Goal: Transaction & Acquisition: Purchase product/service

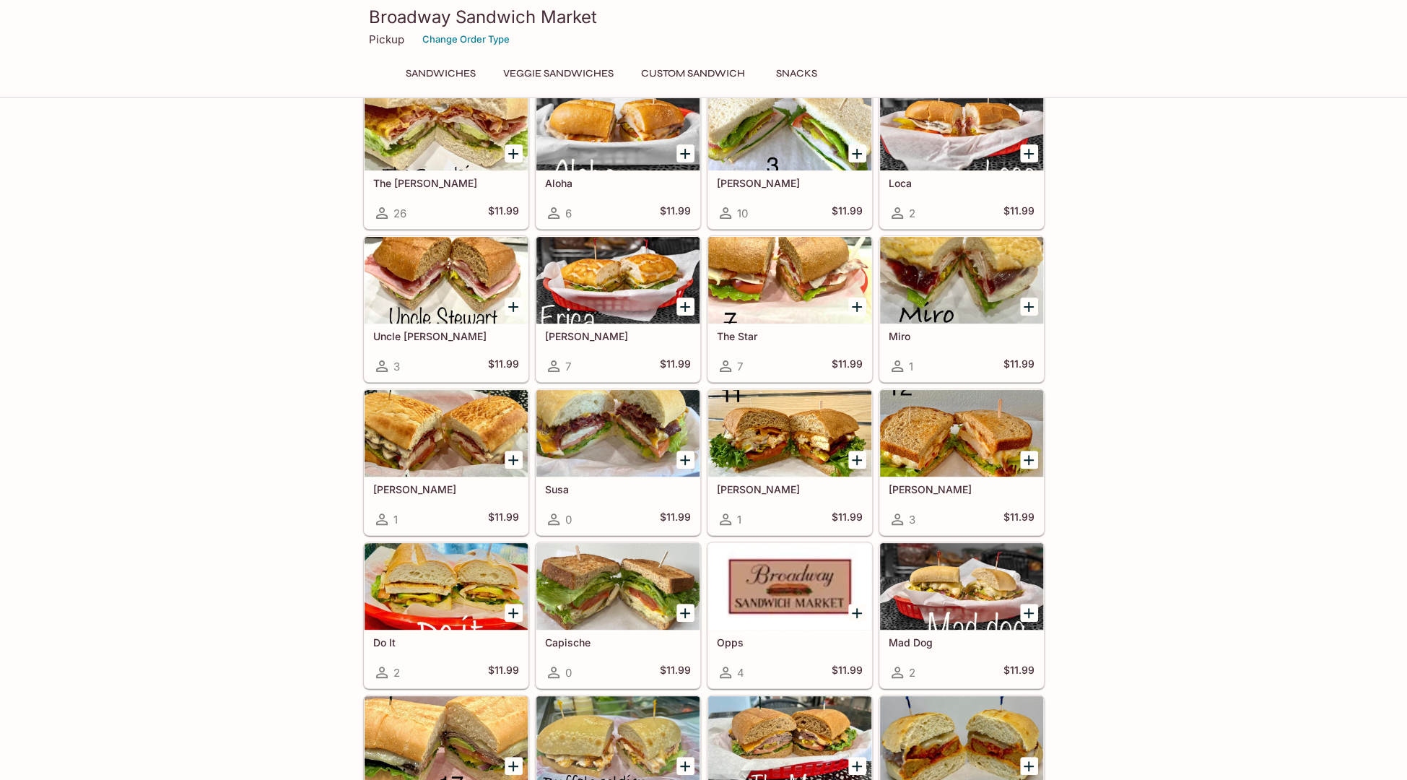
scroll to position [211, 0]
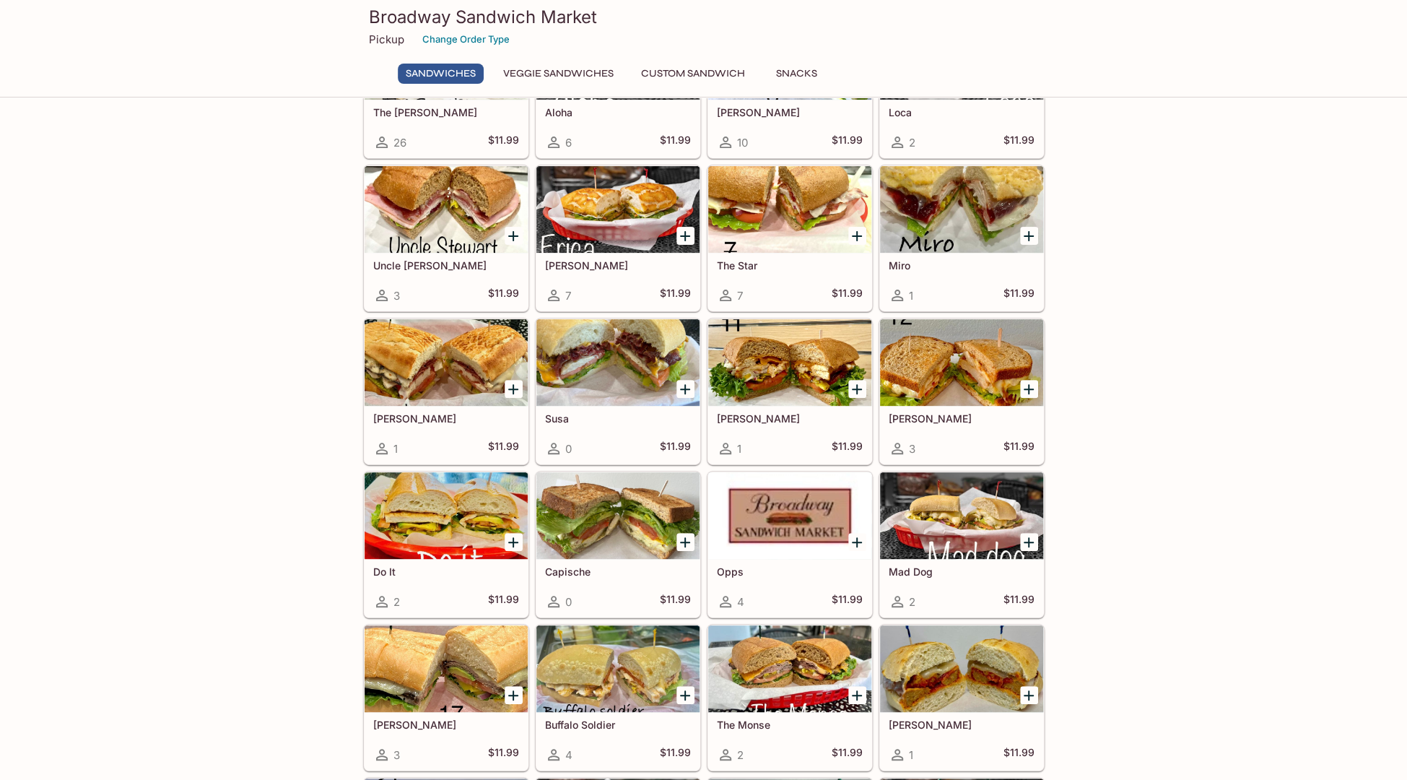
click at [780, 362] on div at bounding box center [789, 362] width 163 height 87
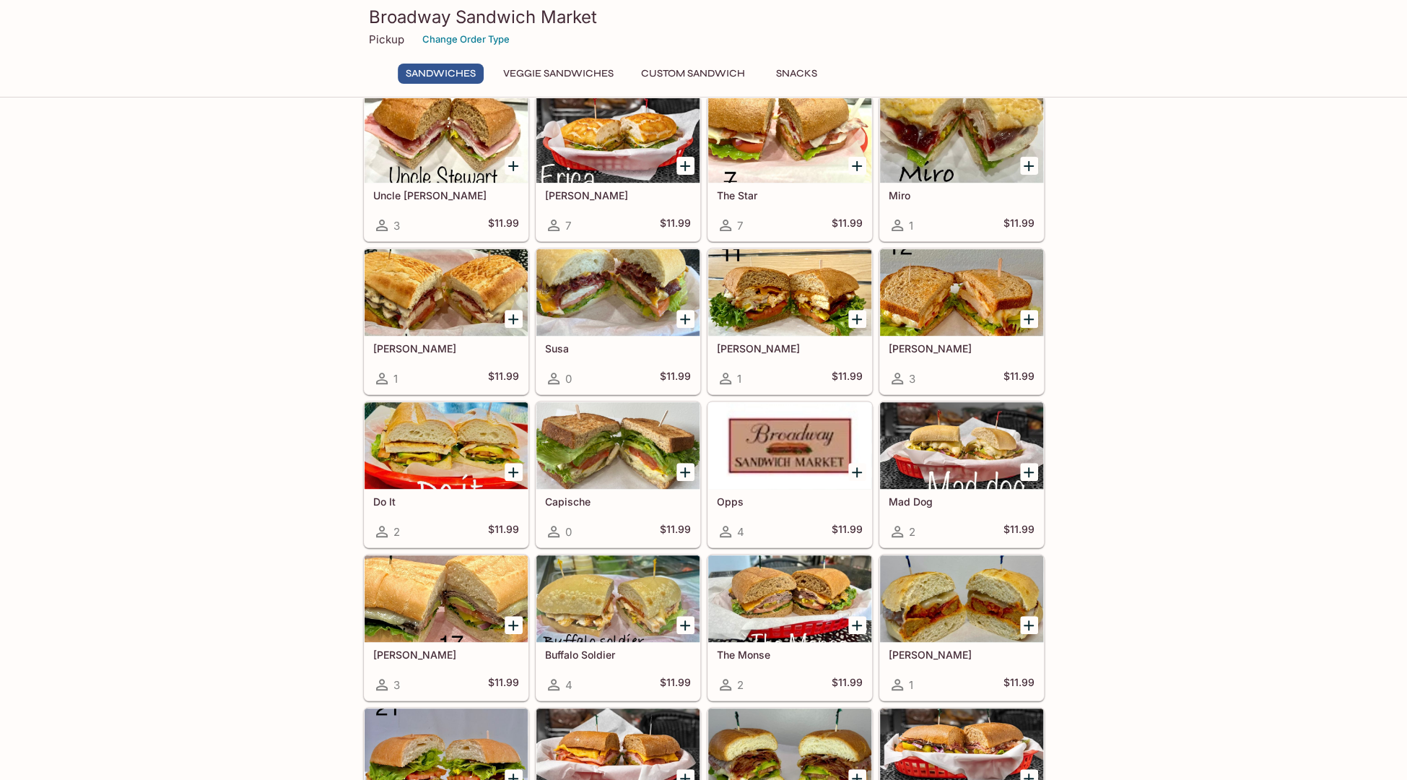
scroll to position [277, 0]
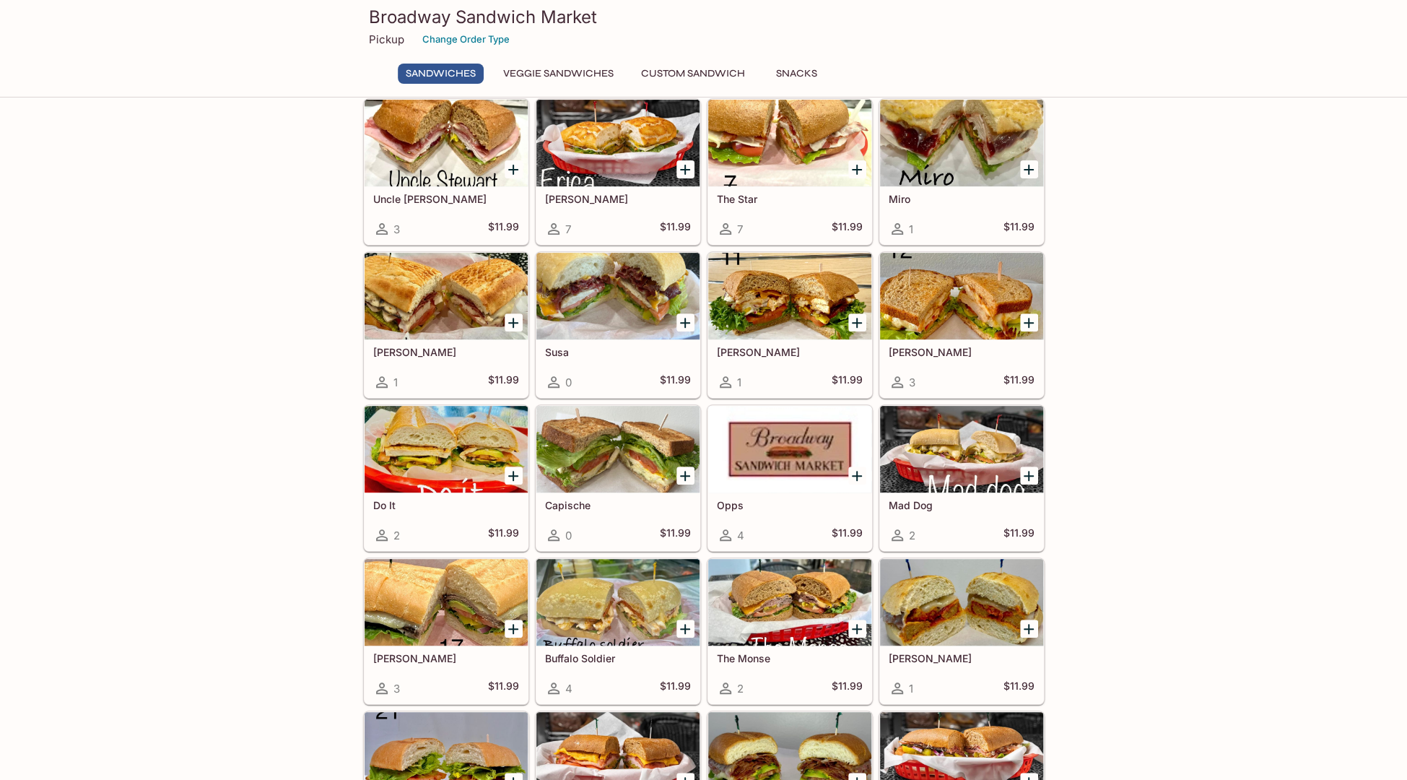
click at [633, 313] on div at bounding box center [618, 296] width 163 height 87
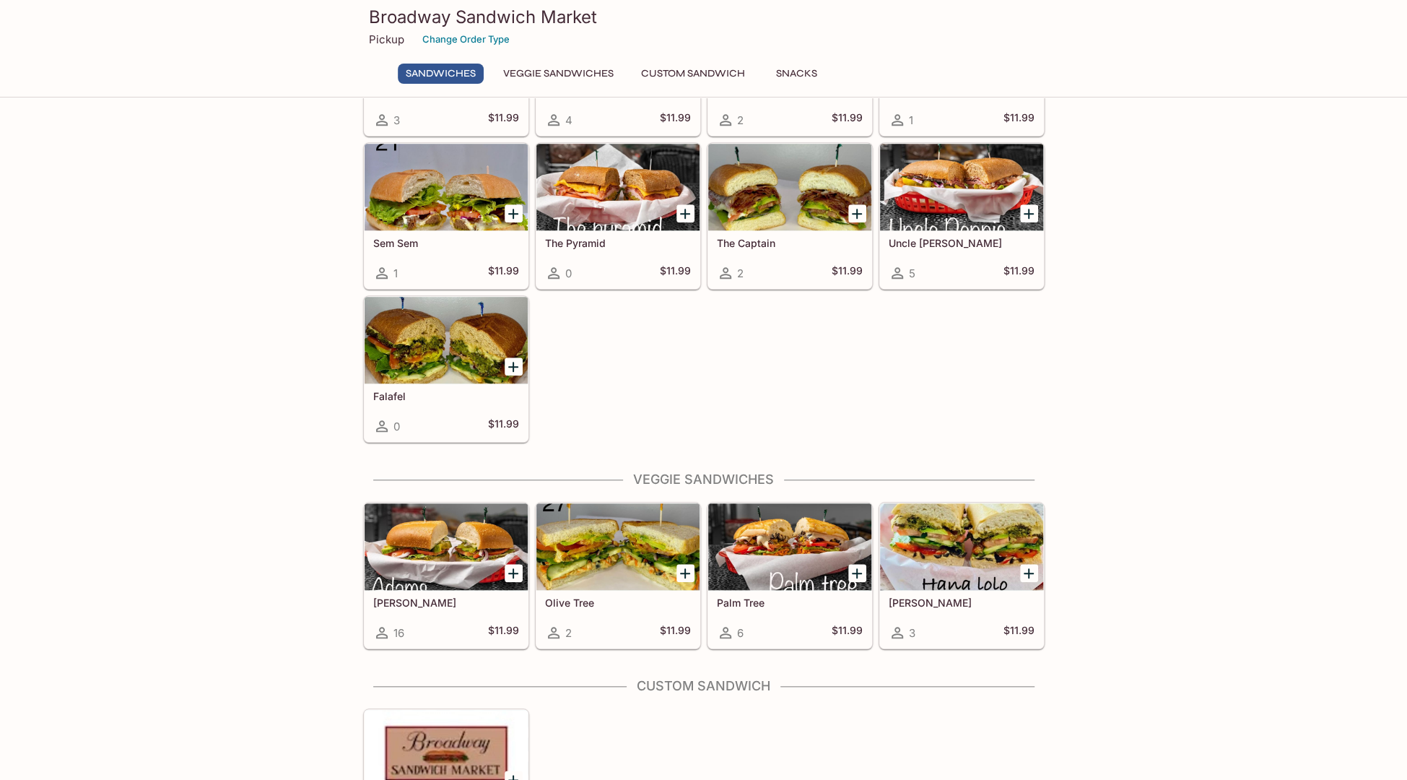
scroll to position [695, 0]
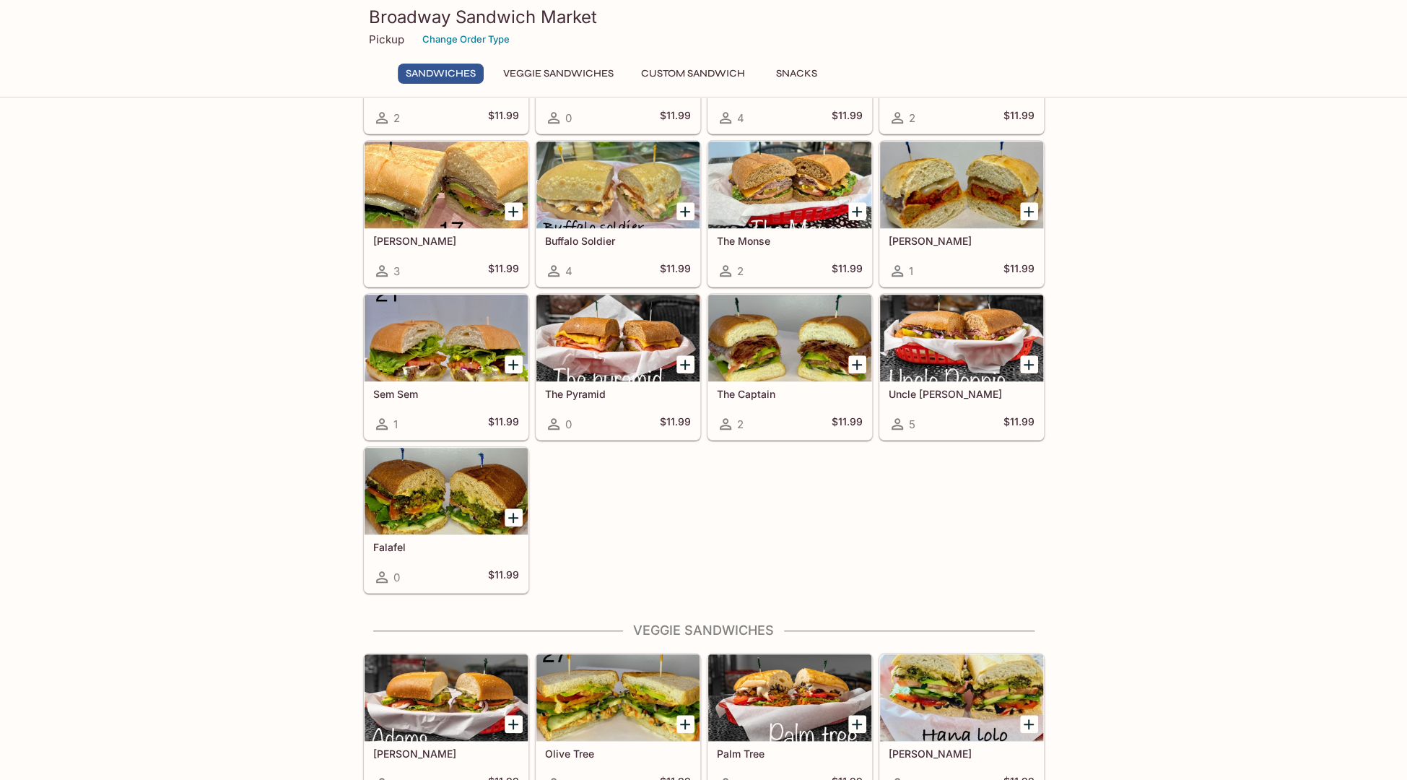
click at [952, 322] on div at bounding box center [961, 338] width 163 height 87
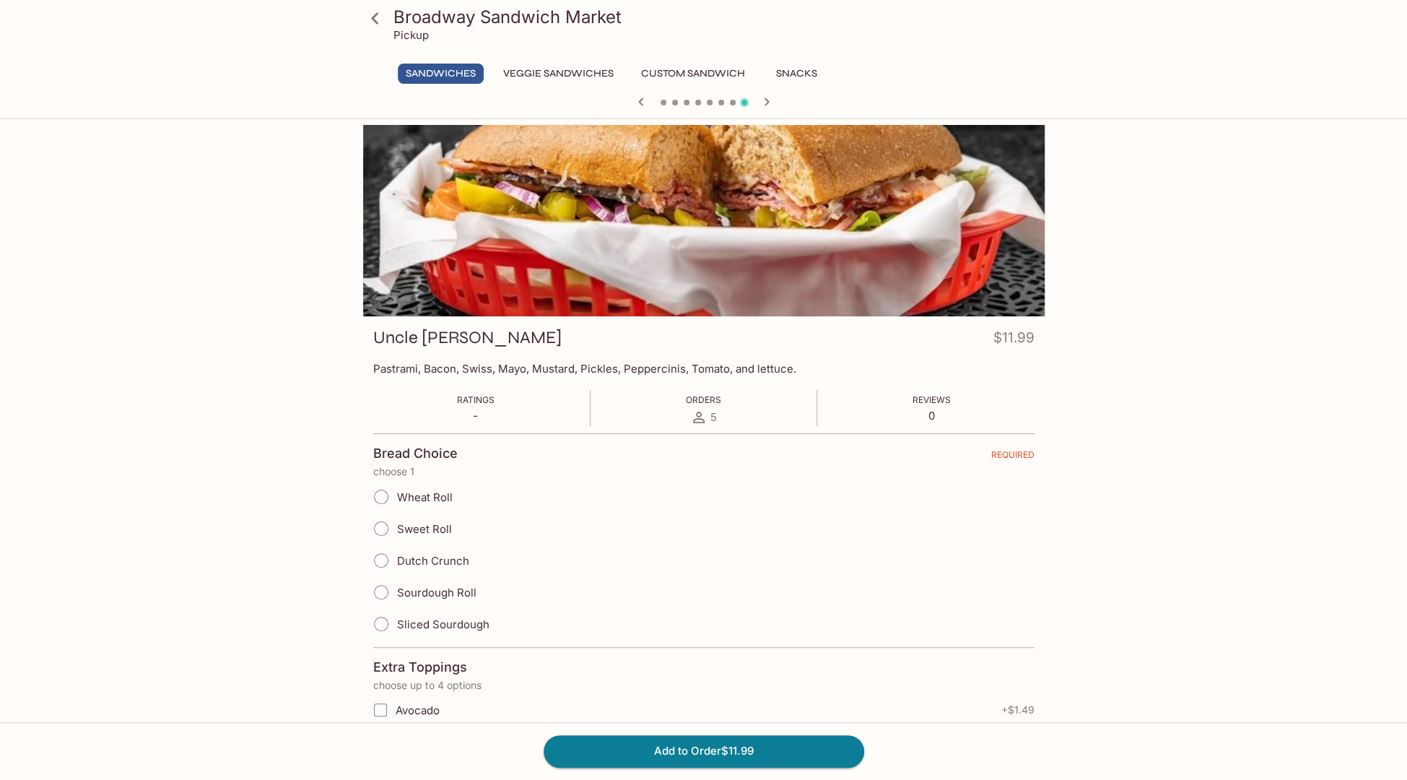
click at [1244, 235] on div "Broadway Sandwich Market Pickup Sandwiches Veggie Sandwiches Custom Sandwich Sn…" at bounding box center [703, 515] width 1407 height 780
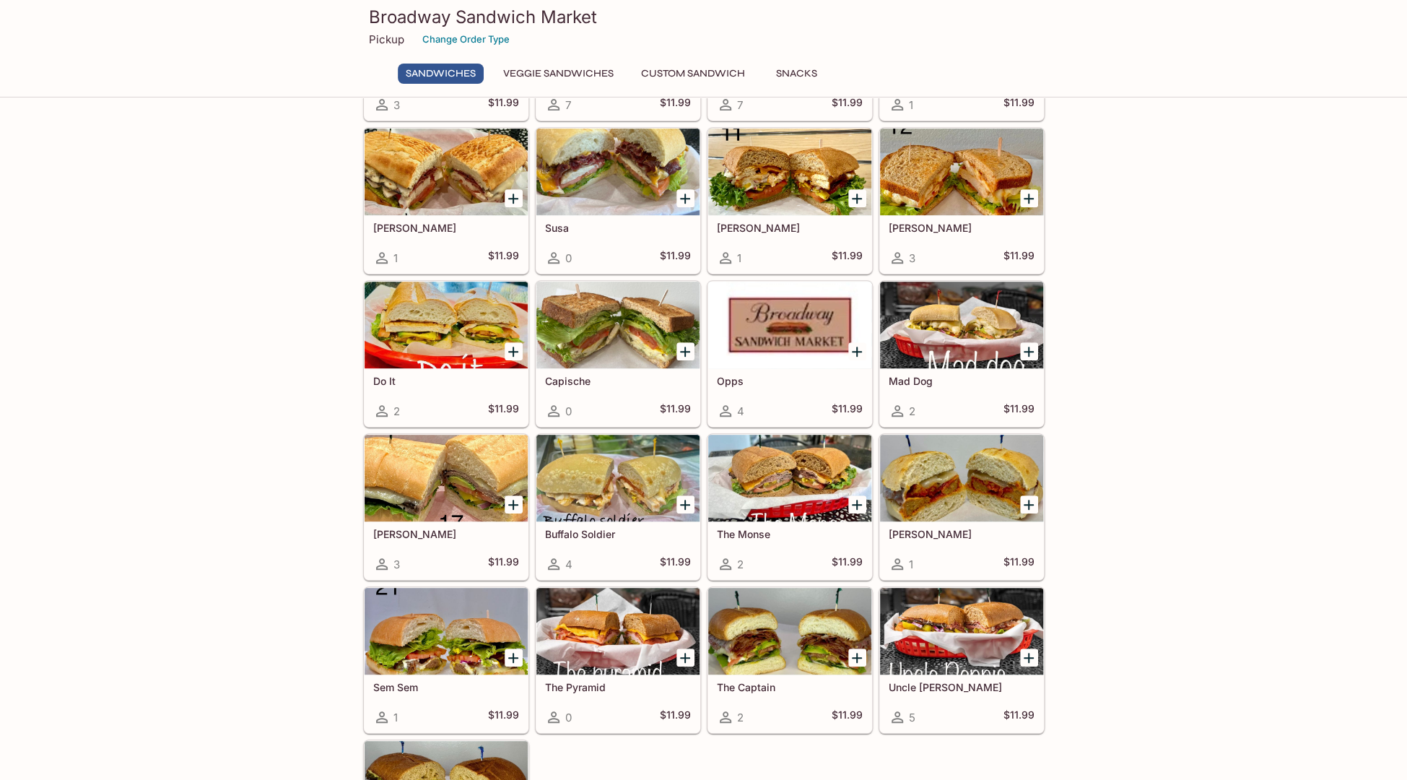
scroll to position [406, 0]
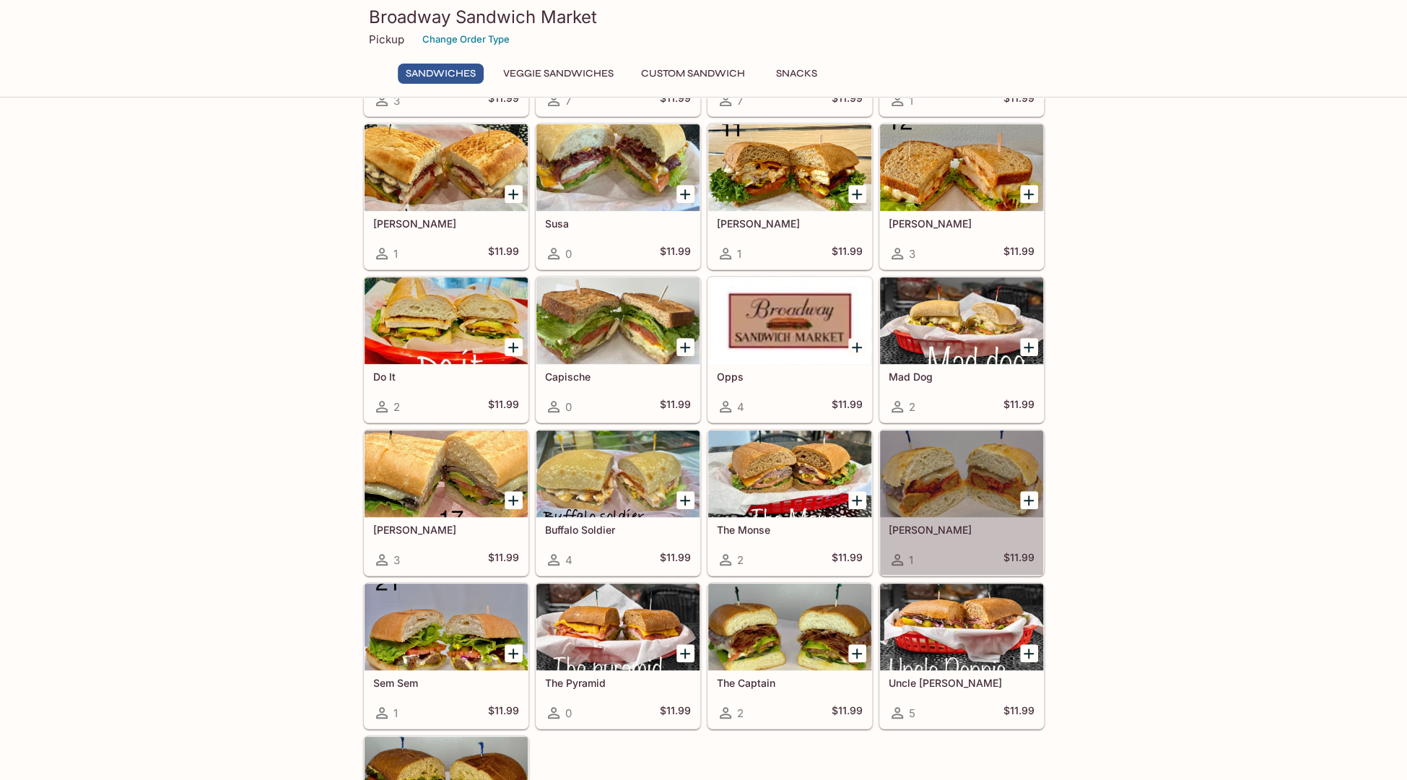
click at [954, 469] on div at bounding box center [961, 473] width 163 height 87
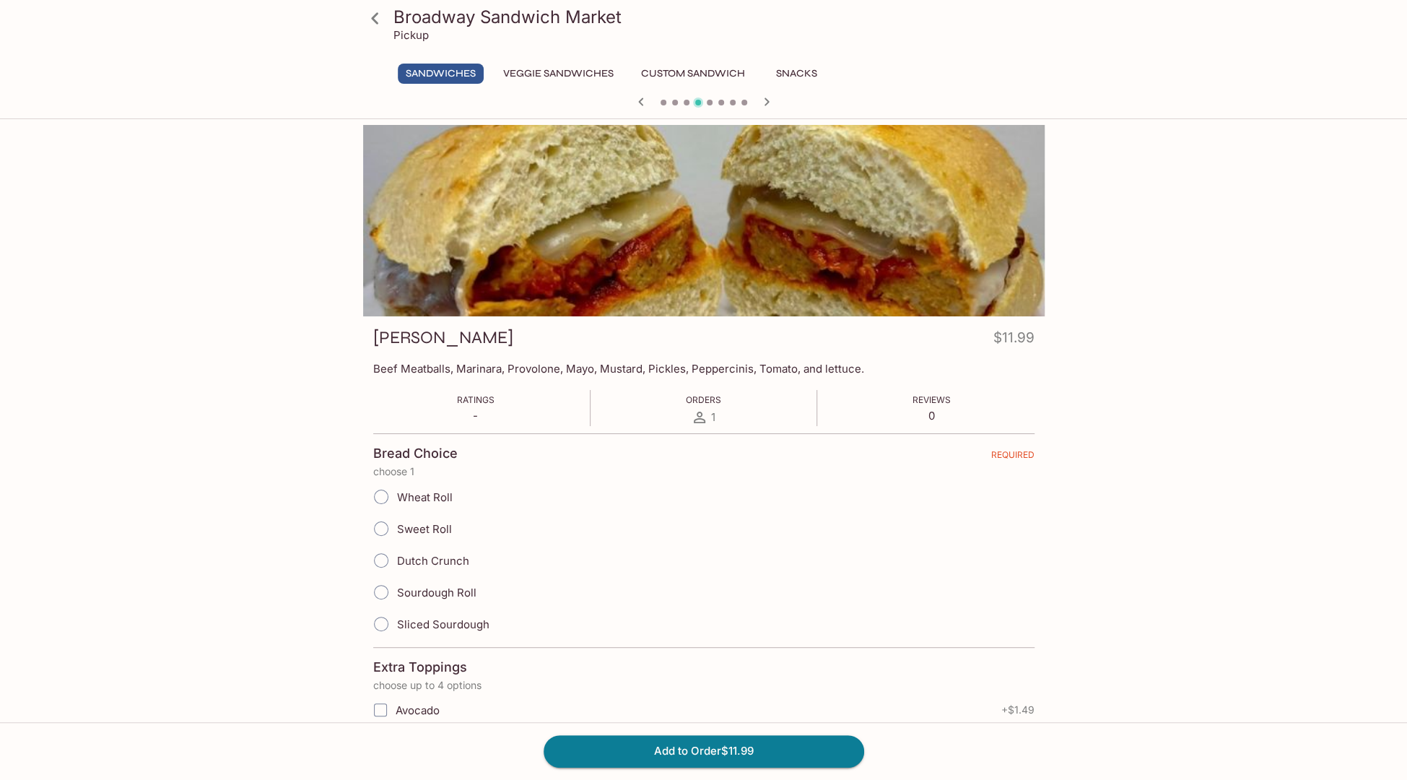
drag, startPoint x: 1112, startPoint y: 152, endPoint x: 1073, endPoint y: 151, distance: 39.0
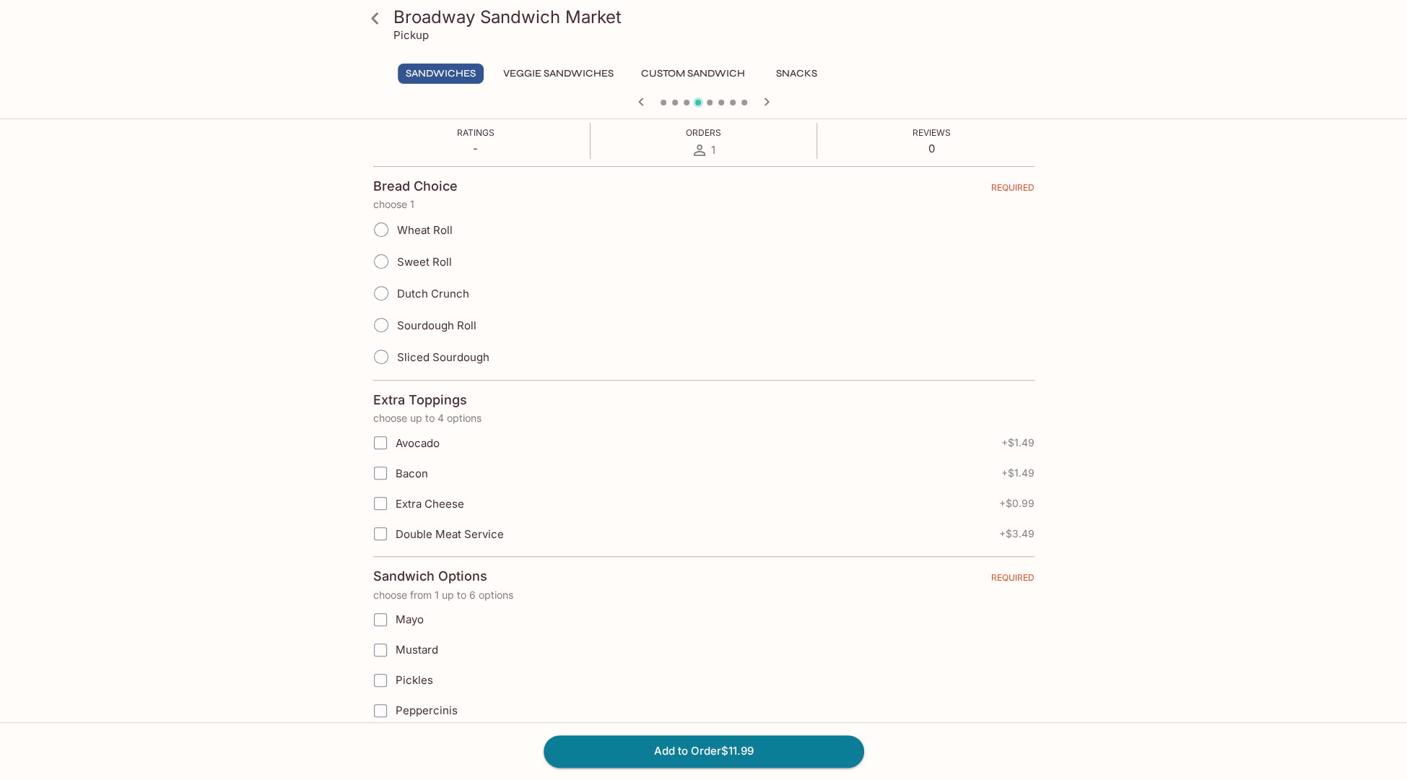
scroll to position [261, 0]
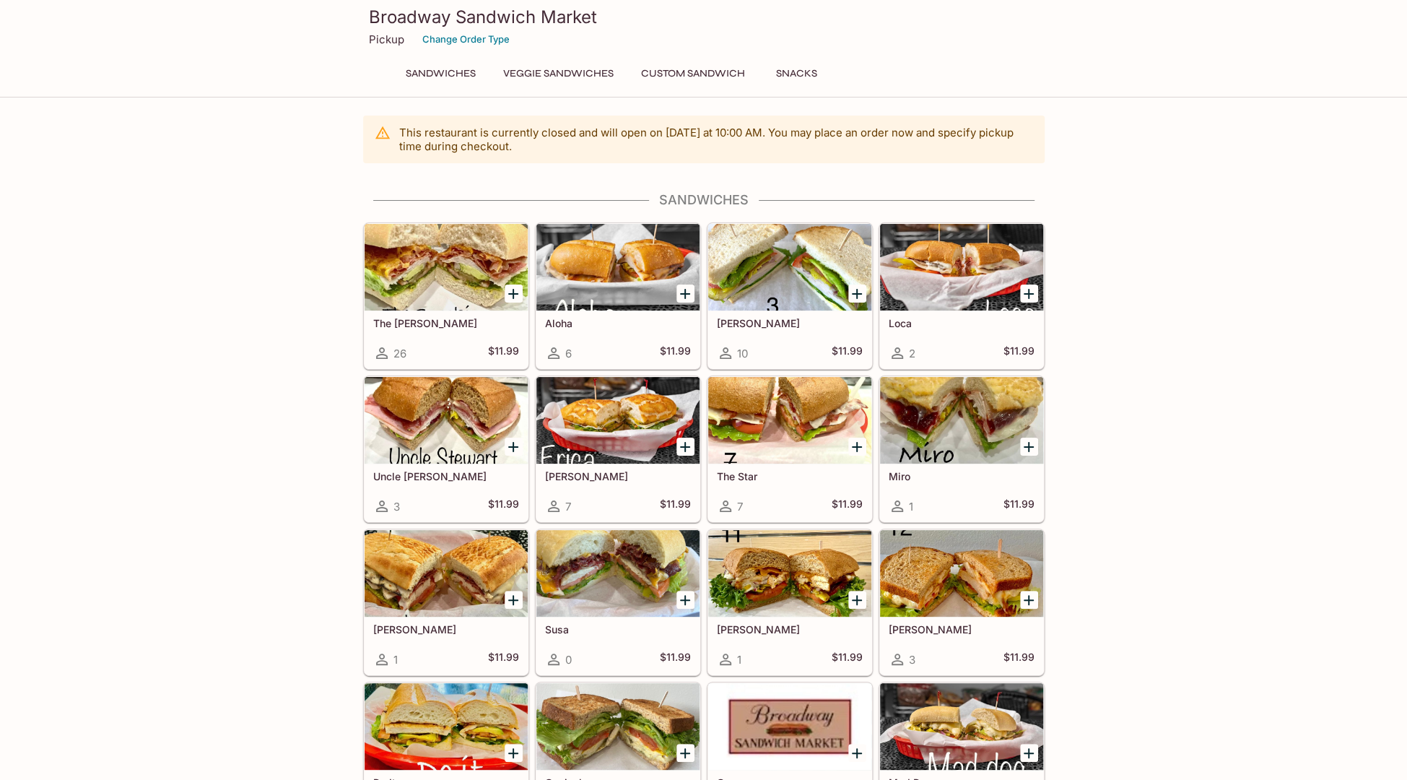
click at [929, 274] on div at bounding box center [961, 267] width 163 height 87
click at [497, 290] on div at bounding box center [446, 267] width 163 height 87
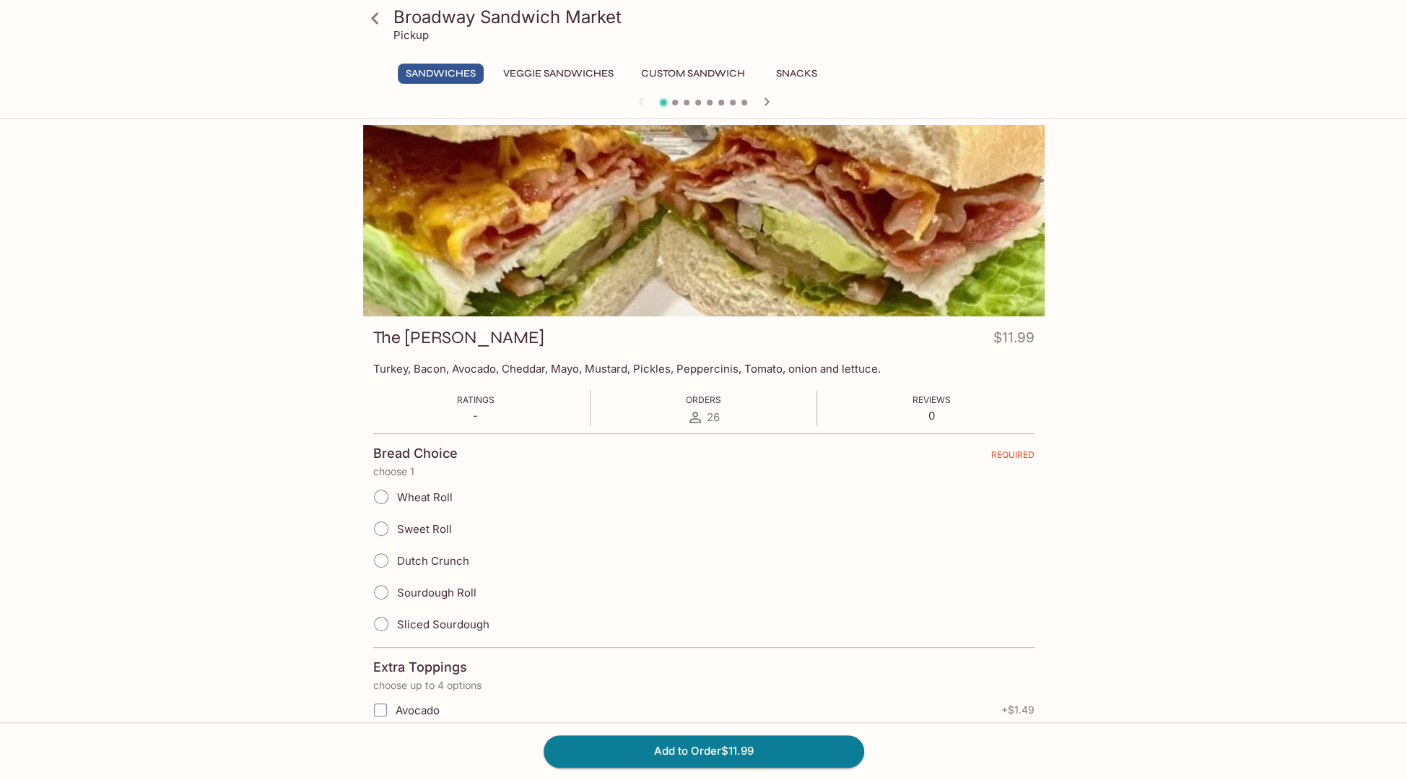
click at [1120, 297] on div "Broadway Sandwich Market Pickup Sandwiches Veggie Sandwiches Custom Sandwich Sn…" at bounding box center [704, 635] width 924 height 1020
drag, startPoint x: 1096, startPoint y: 282, endPoint x: 1090, endPoint y: 288, distance: 8.2
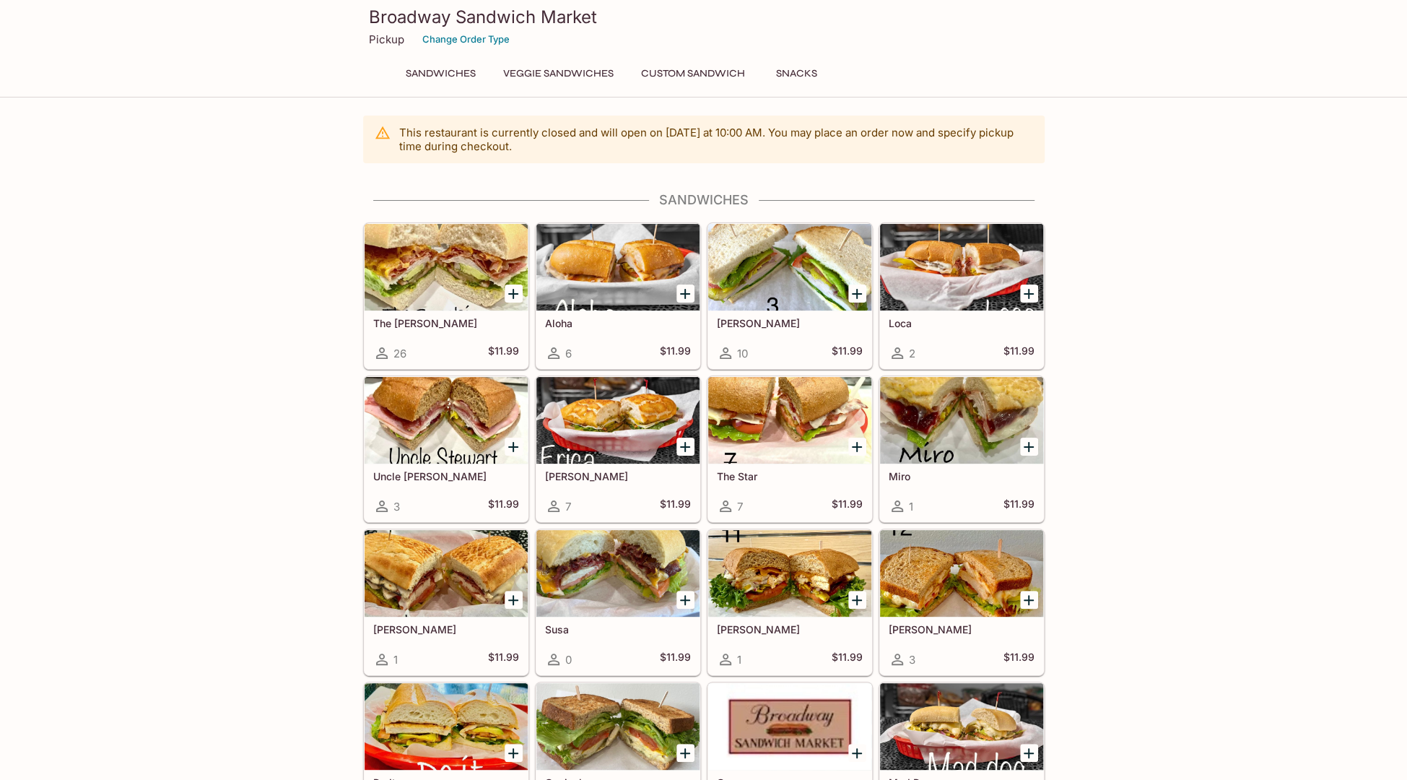
click at [448, 422] on div at bounding box center [446, 420] width 163 height 87
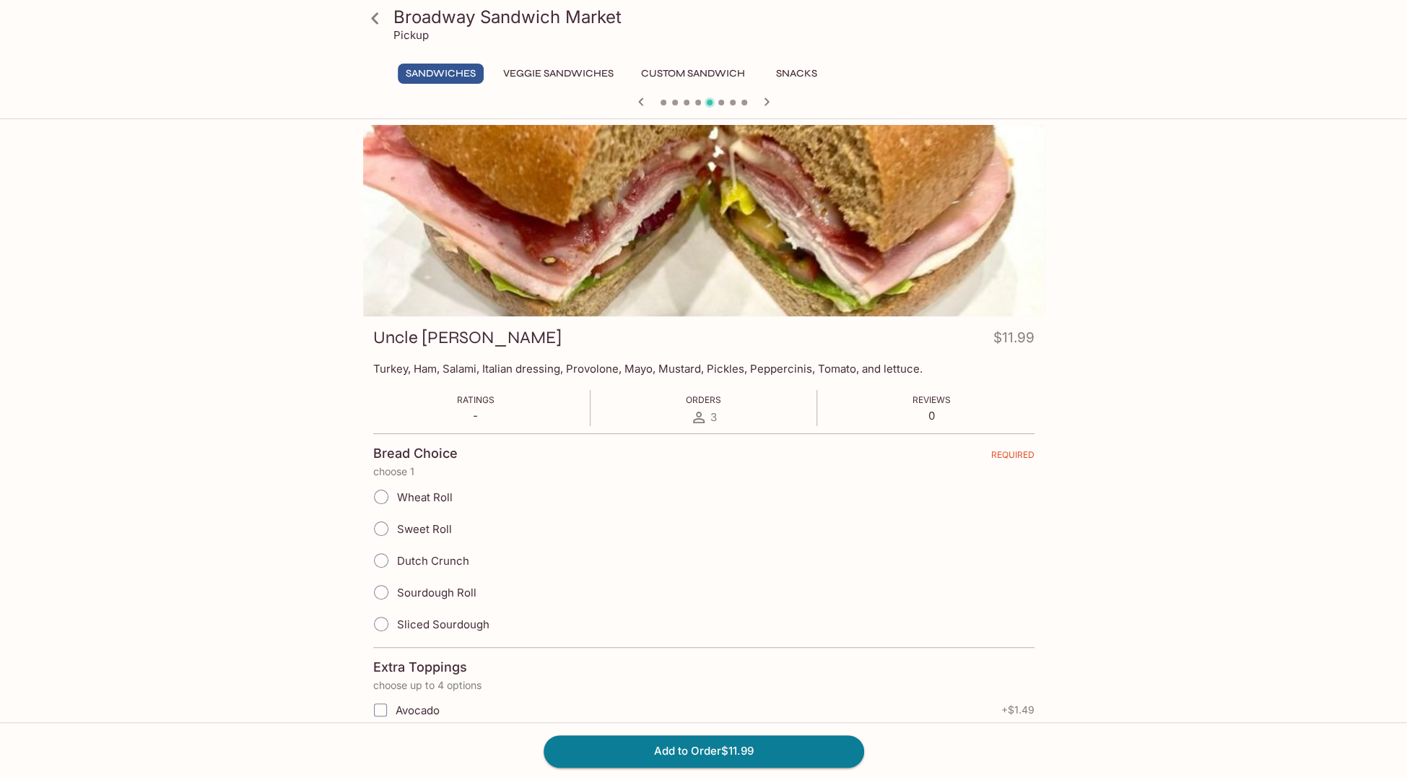
click at [1223, 365] on div "Broadway Sandwich Market Pickup Sandwiches Veggie Sandwiches Custom Sandwich Sn…" at bounding box center [703, 515] width 1407 height 780
drag, startPoint x: 1223, startPoint y: 365, endPoint x: 1209, endPoint y: 370, distance: 15.6
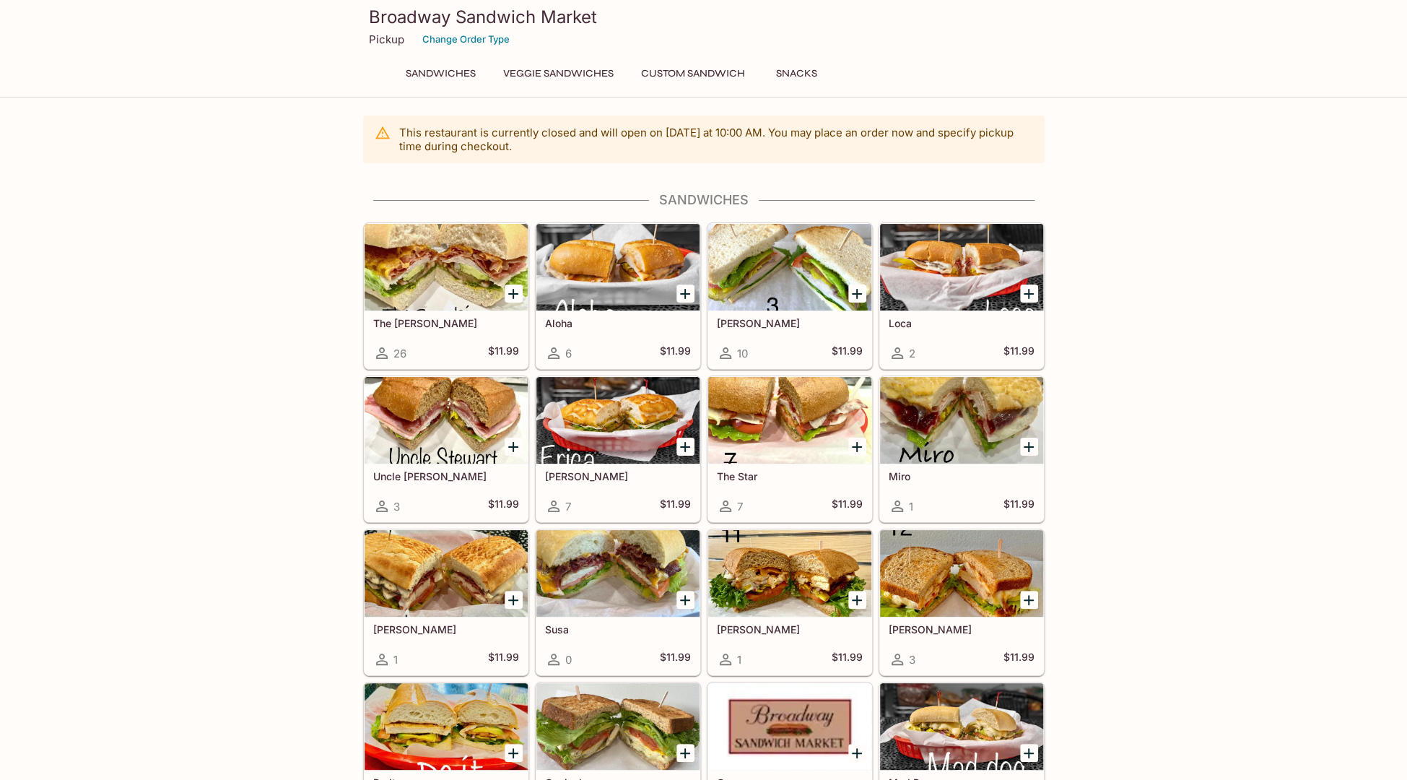
click at [625, 420] on div at bounding box center [618, 420] width 163 height 87
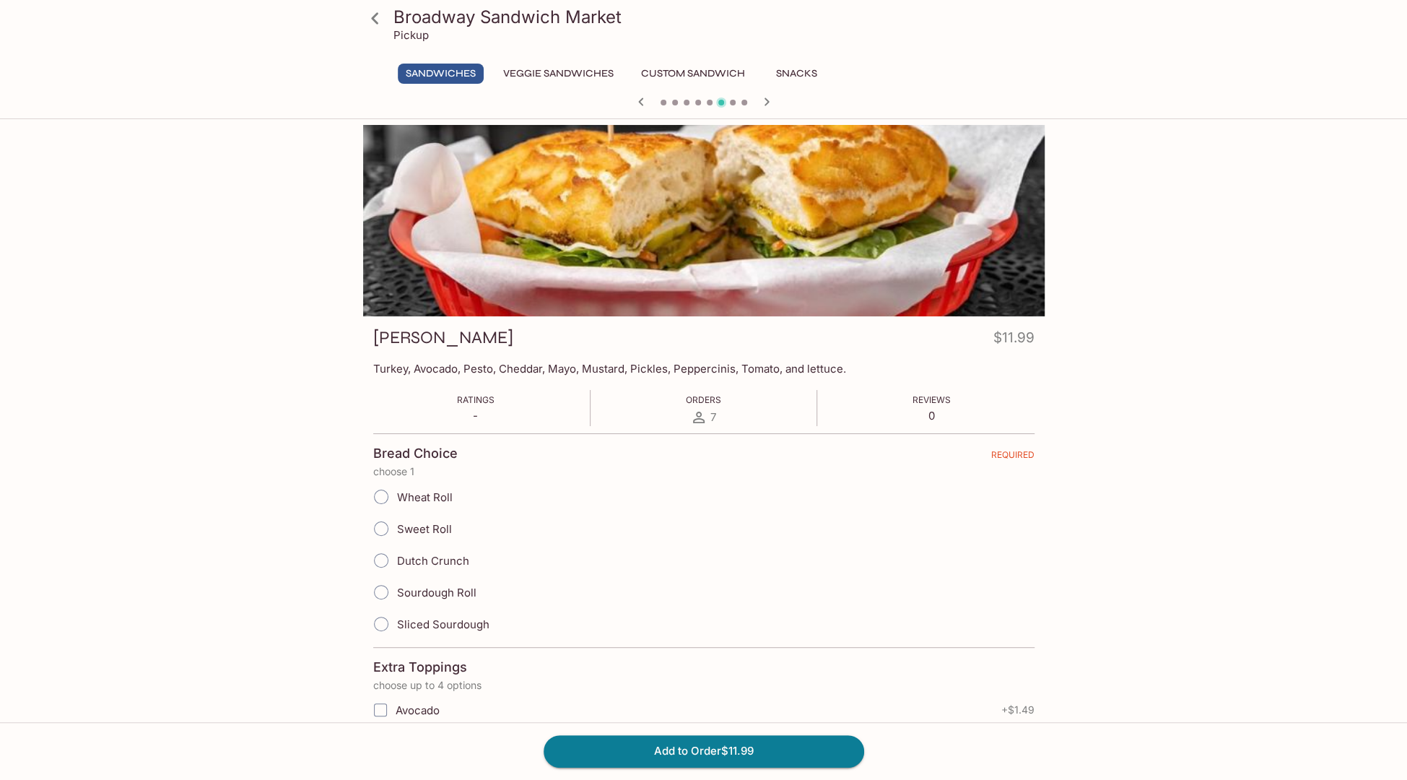
click at [1246, 360] on div "Broadway Sandwich Market Pickup Sandwiches Veggie Sandwiches Custom Sandwich Sn…" at bounding box center [703, 515] width 1407 height 780
drag, startPoint x: 1241, startPoint y: 359, endPoint x: 1228, endPoint y: 361, distance: 13.2
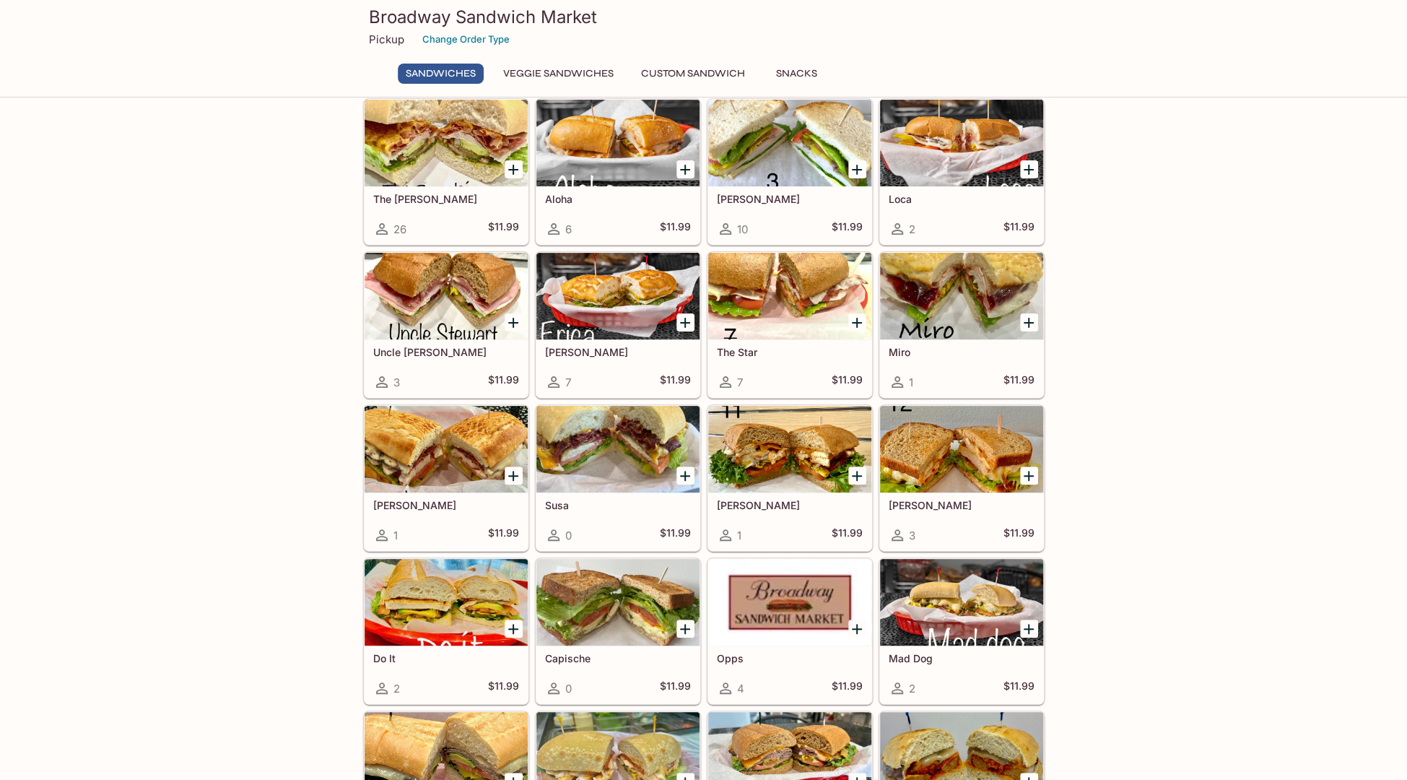
scroll to position [217, 0]
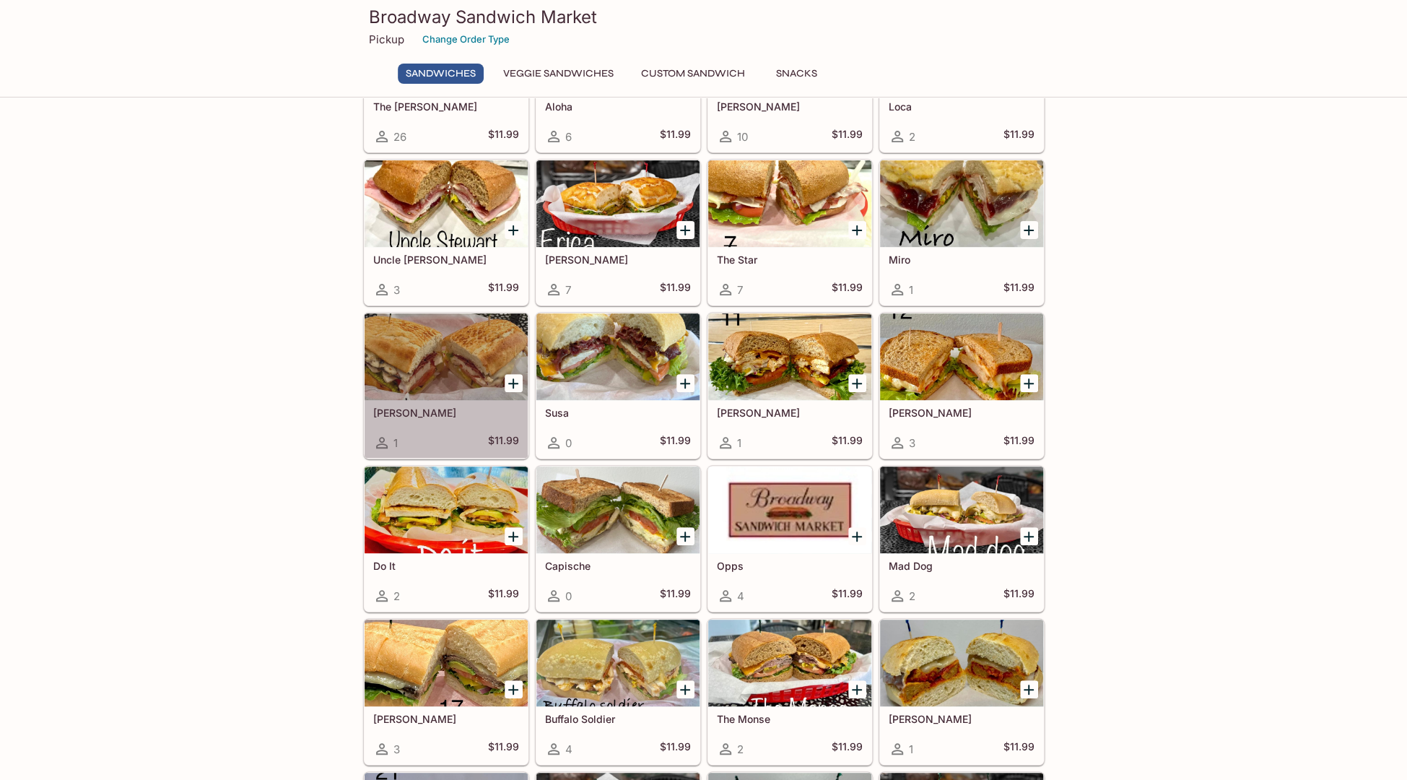
click at [436, 375] on div at bounding box center [446, 356] width 163 height 87
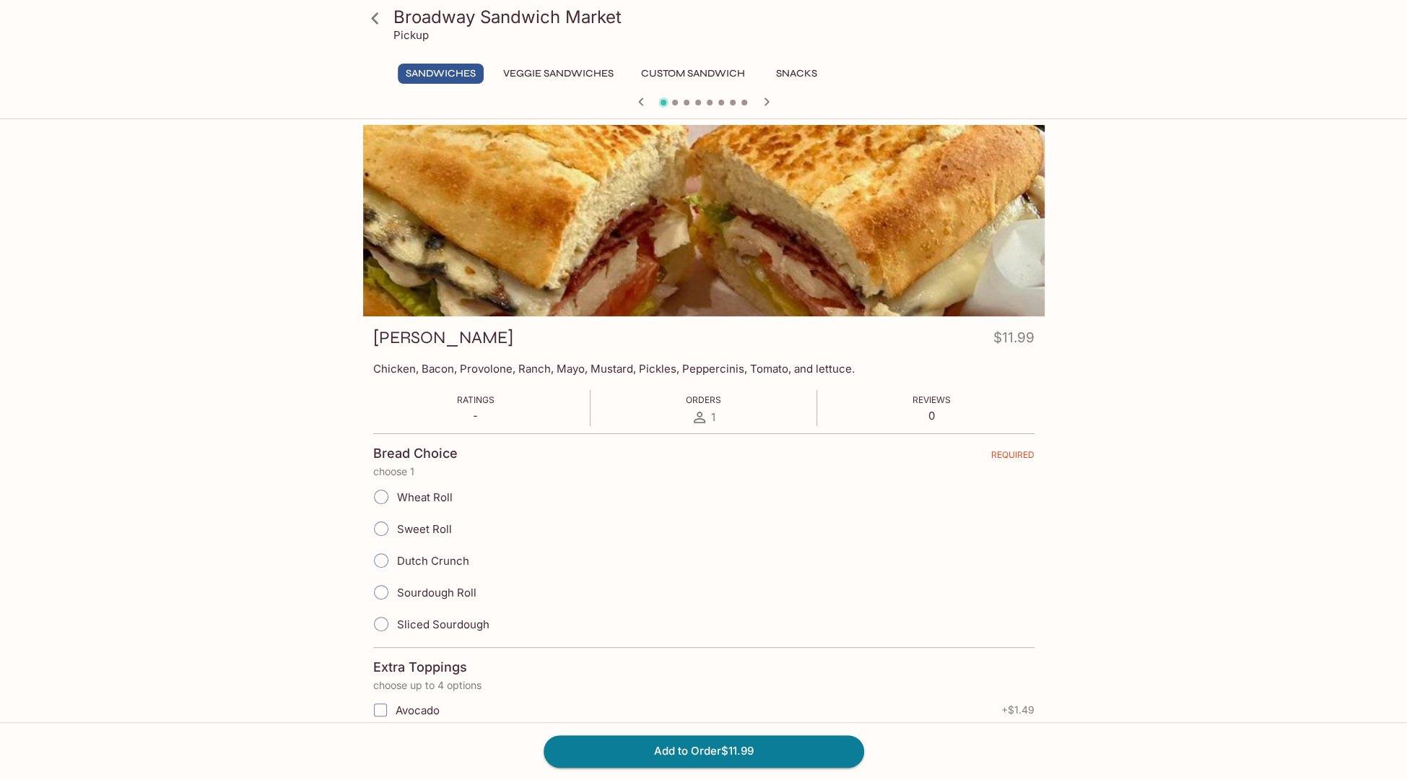
click at [1143, 336] on div "Broadway Sandwich Market Pickup Sandwiches Veggie Sandwiches Custom Sandwich Sn…" at bounding box center [704, 635] width 924 height 1020
drag, startPoint x: 1145, startPoint y: 300, endPoint x: 1134, endPoint y: 303, distance: 12.1
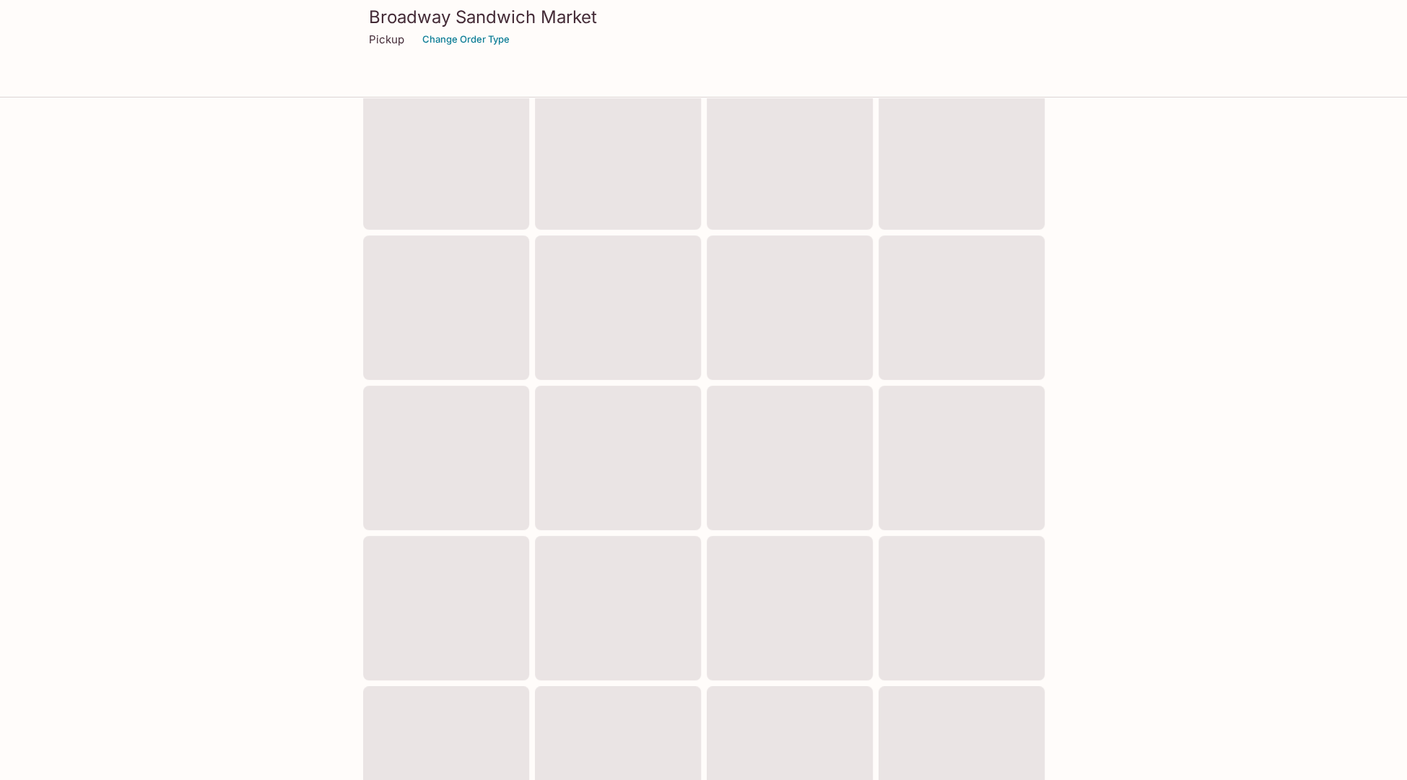
scroll to position [211, 0]
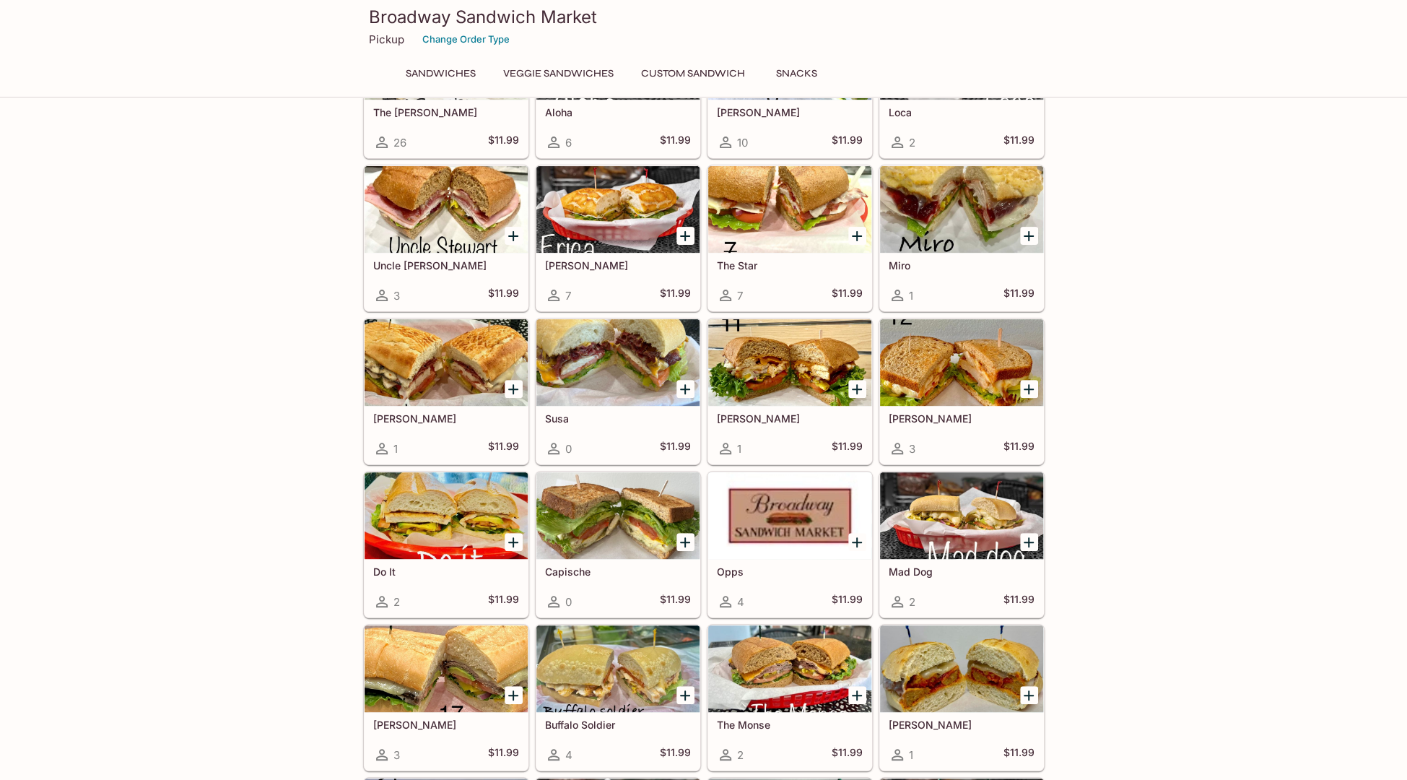
click at [592, 363] on div at bounding box center [618, 362] width 163 height 87
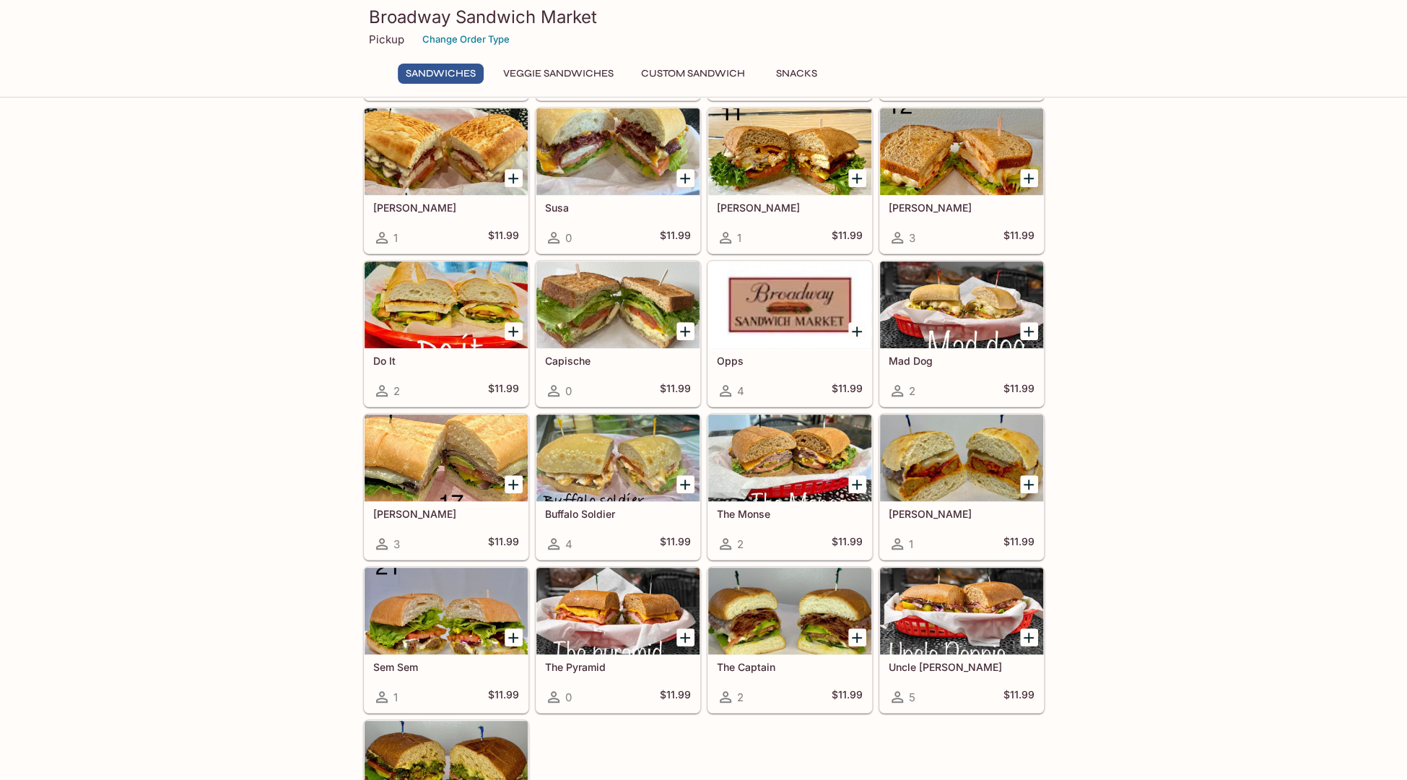
scroll to position [494, 0]
